Goal: Check status: Check status

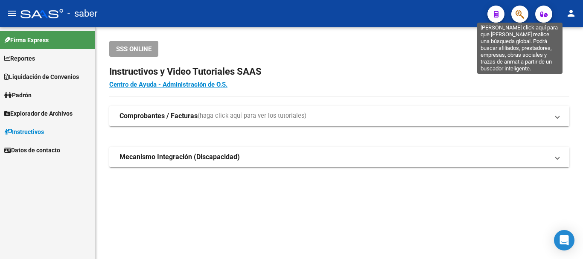
click at [521, 12] on icon "button" at bounding box center [520, 14] width 9 height 10
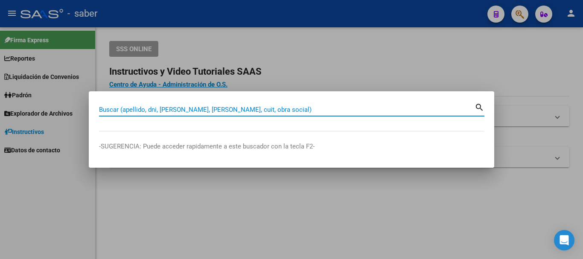
click at [184, 102] on div "Buscar (apellido, dni, [PERSON_NAME], nro traspaso, cuit, obra social) search" at bounding box center [291, 109] width 385 height 15
paste input "27368429258"
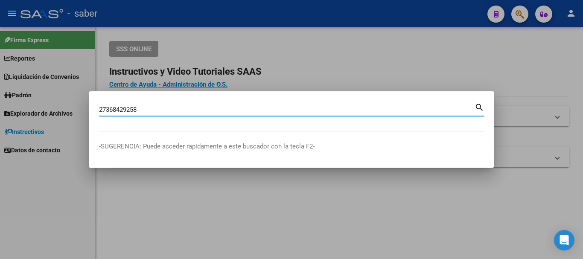
type input "27368429258"
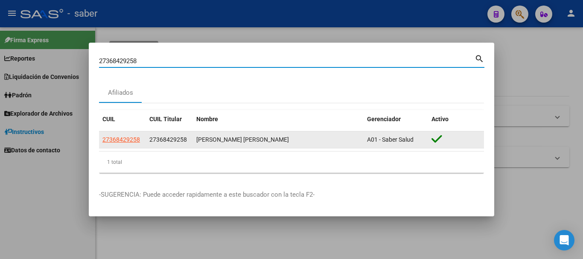
click at [129, 135] on app-link-go-to "27368429258" at bounding box center [121, 140] width 38 height 10
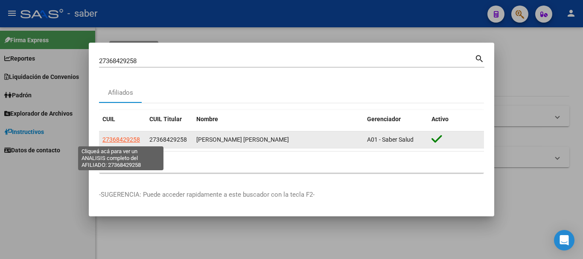
click at [127, 140] on span "27368429258" at bounding box center [121, 139] width 38 height 7
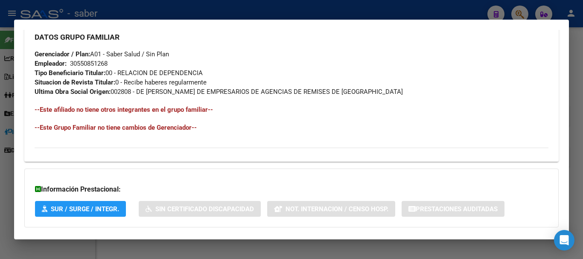
scroll to position [458, 0]
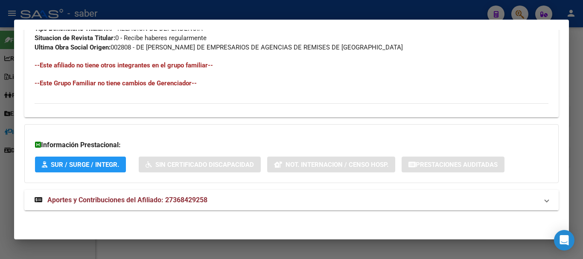
click at [139, 197] on span "Aportes y Contribuciones del Afiliado: 27368429258" at bounding box center [127, 200] width 160 height 8
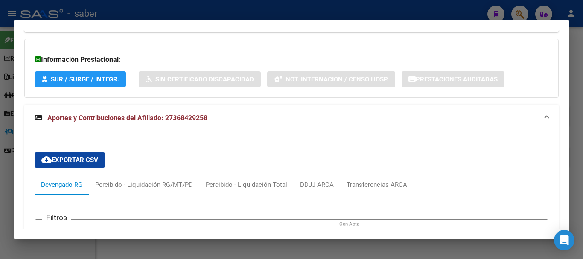
scroll to position [586, 0]
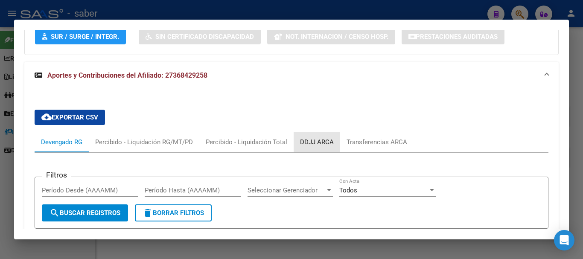
click at [325, 139] on div "DDJJ ARCA" at bounding box center [317, 141] width 34 height 9
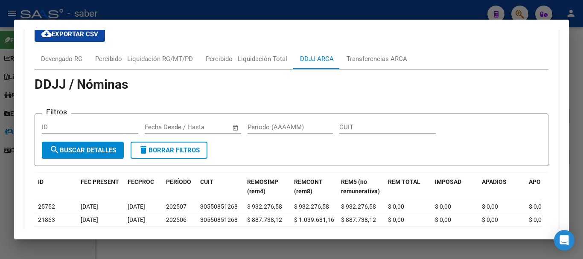
scroll to position [629, 0]
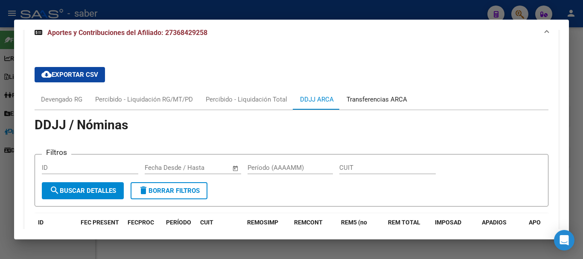
drag, startPoint x: 370, startPoint y: 91, endPoint x: 367, endPoint y: 95, distance: 5.2
click at [370, 92] on div "Transferencias ARCA" at bounding box center [376, 99] width 73 height 20
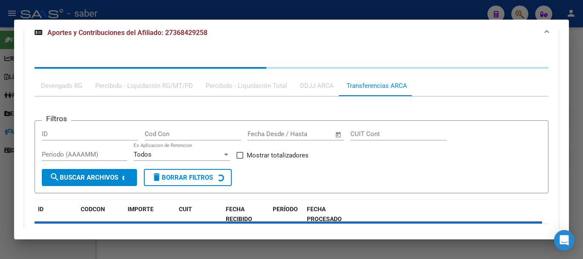
click at [367, 95] on mat-ink-bar at bounding box center [375, 95] width 73 height 1
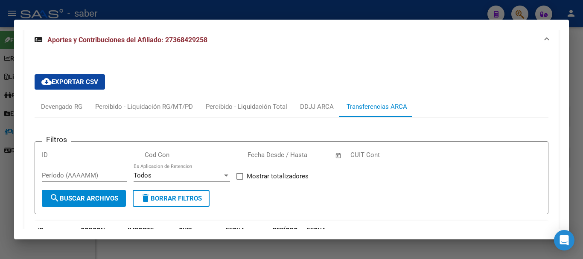
scroll to position [615, 0]
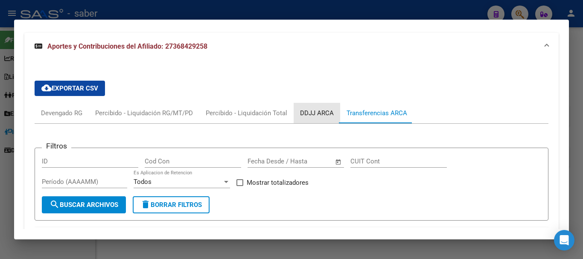
click at [310, 113] on div "DDJJ ARCA" at bounding box center [317, 112] width 34 height 9
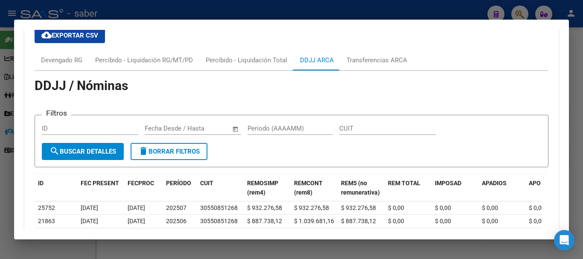
scroll to position [650, 0]
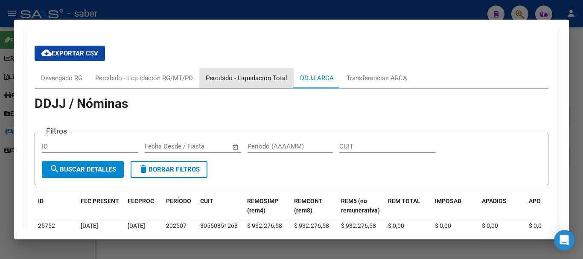
click at [274, 78] on div "Percibido - Liquidación Total" at bounding box center [247, 77] width 82 height 9
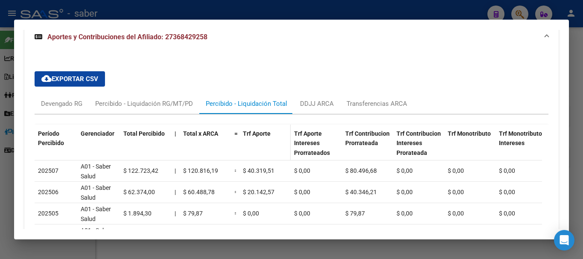
scroll to position [602, 0]
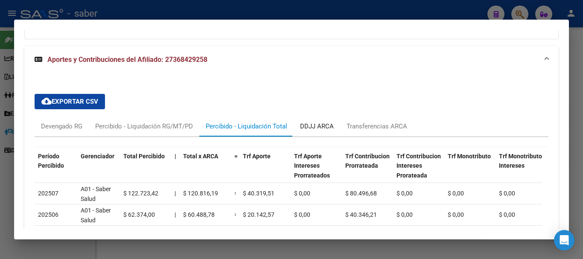
click at [314, 125] on div "DDJJ ARCA" at bounding box center [317, 126] width 34 height 9
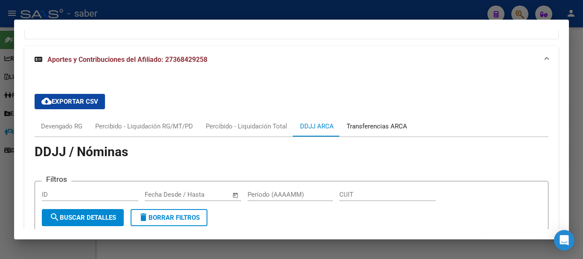
click at [377, 124] on div "Transferencias ARCA" at bounding box center [377, 126] width 61 height 9
